Goal: Navigation & Orientation: Find specific page/section

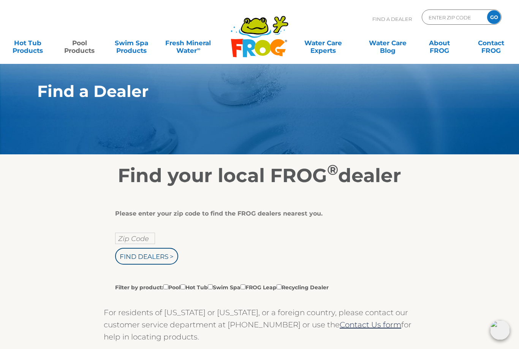
click at [85, 49] on link "Pool Products" at bounding box center [79, 42] width 40 height 15
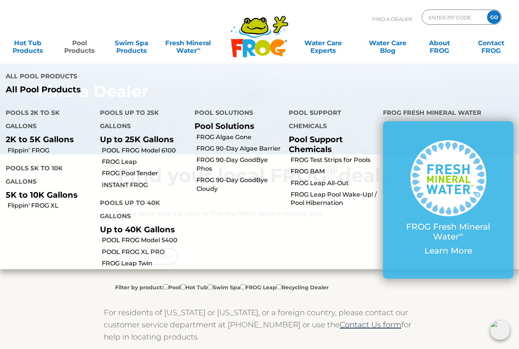
click at [212, 137] on link "FROG Algae Gone" at bounding box center [239, 137] width 87 height 8
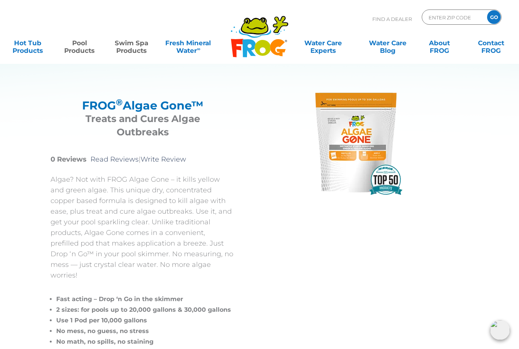
click at [138, 43] on link "Swim Spa Products" at bounding box center [131, 42] width 40 height 15
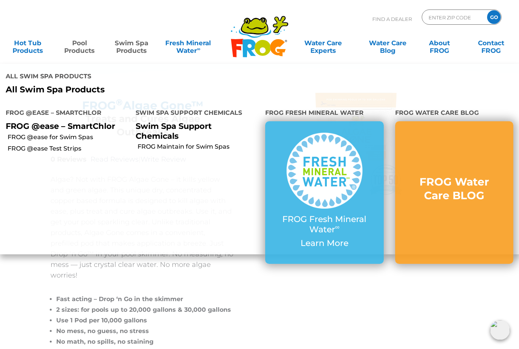
click at [90, 36] on link "Pool Products" at bounding box center [79, 42] width 40 height 15
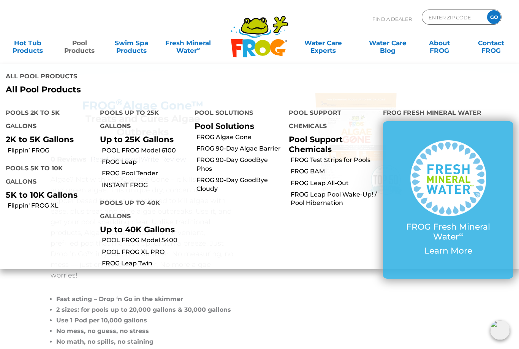
click at [456, 18] on input "ENTER ZIP CODE" at bounding box center [453, 17] width 51 height 11
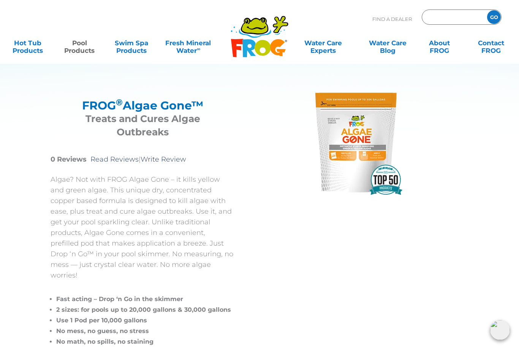
type input "ENTER ZIP CODE"
click at [493, 19] on input "GO" at bounding box center [494, 17] width 14 height 14
type input "89"
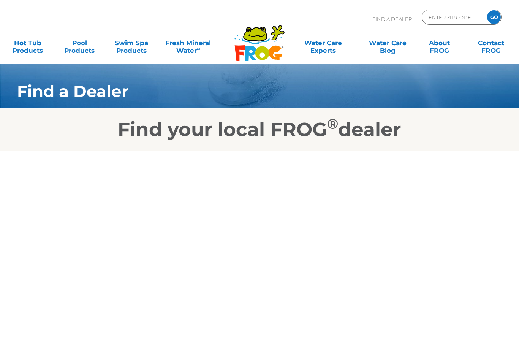
click at [454, 19] on input "ENTER ZIP CODE" at bounding box center [453, 17] width 51 height 11
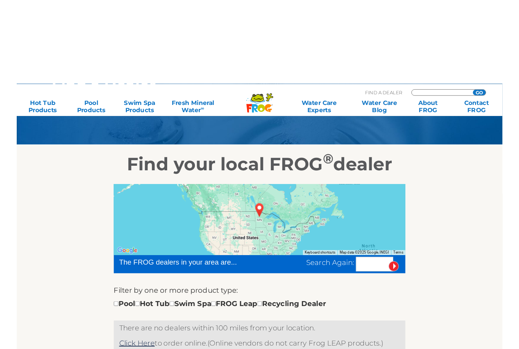
scroll to position [94, 0]
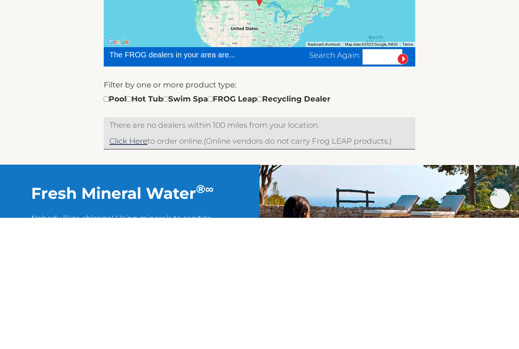
click at [111, 224] on div "Pool Hot Tub Swim Spa FROG Leap Recycling Dealer" at bounding box center [217, 230] width 227 height 12
type input "ENTER ZIP CODE"
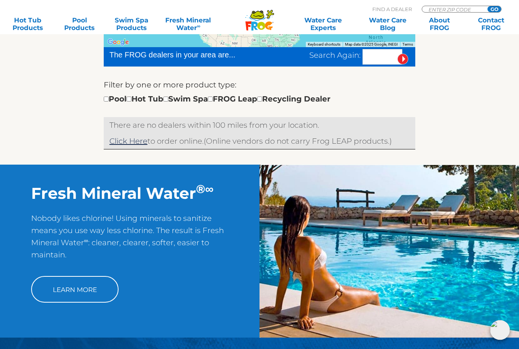
click at [108, 97] on input "checkbox" at bounding box center [106, 99] width 5 height 5
checkbox input "true"
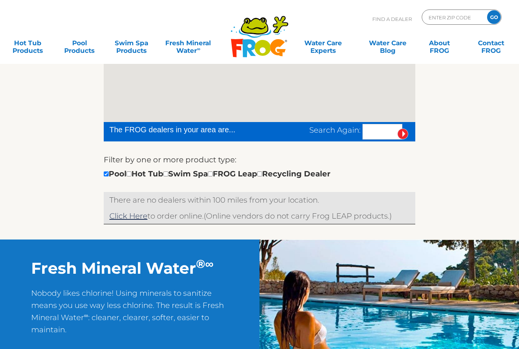
scroll to position [151, 0]
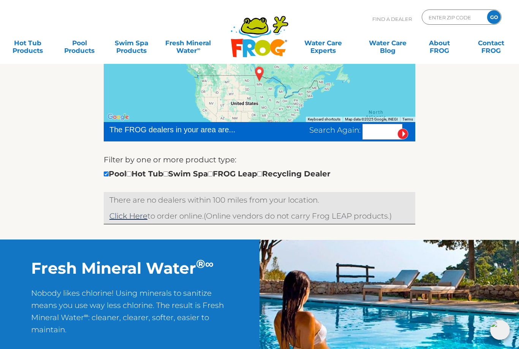
click at [377, 128] on input "text" at bounding box center [383, 132] width 40 height 16
type input "89147"
click at [407, 133] on input "image" at bounding box center [403, 133] width 11 height 11
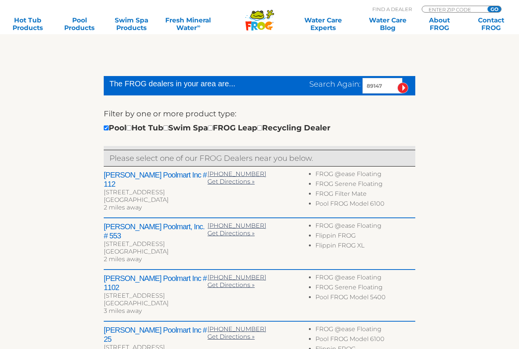
scroll to position [196, 0]
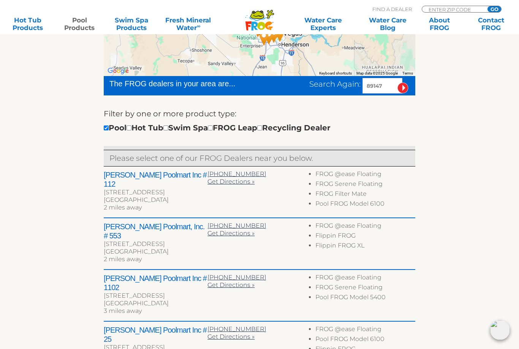
click at [82, 23] on link "Pool Products" at bounding box center [79, 23] width 40 height 15
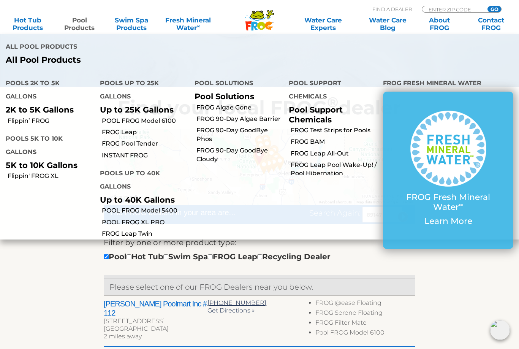
scroll to position [0, 0]
